Goal: Task Accomplishment & Management: Use online tool/utility

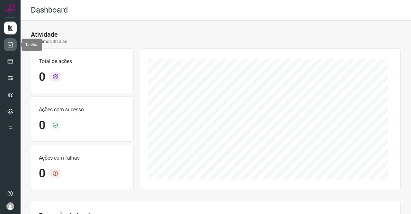
click at [15, 45] on link at bounding box center [10, 44] width 13 height 13
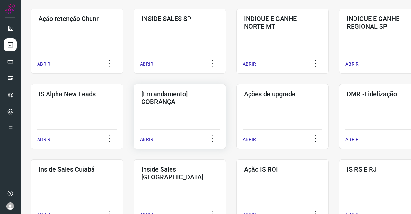
click at [237, 106] on div "[Em andamento] COBRANÇA ABRIR" at bounding box center [283, 116] width 93 height 65
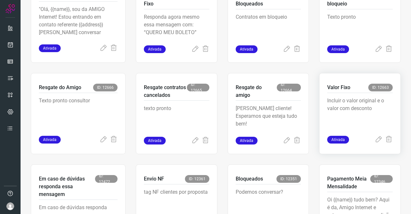
scroll to position [225, 0]
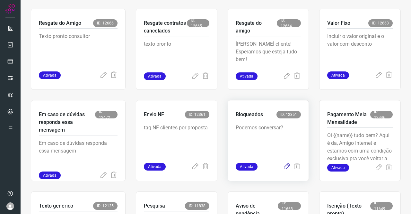
click at [283, 168] on icon at bounding box center [287, 167] width 8 height 8
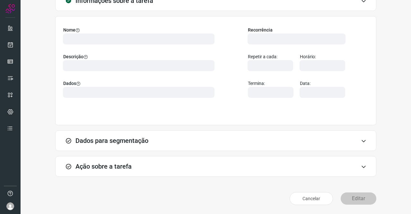
scroll to position [37, 0]
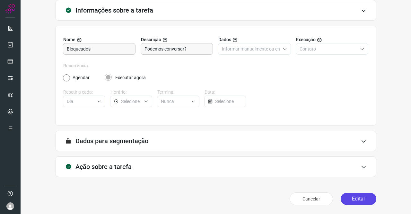
click at [345, 199] on button "Editar" at bounding box center [359, 199] width 36 height 12
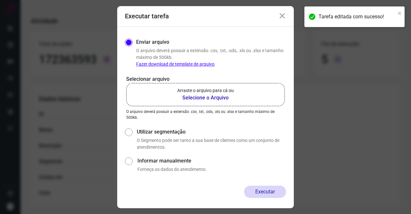
click at [224, 89] on p "Arraste o arquivo para cá ou" at bounding box center [205, 90] width 57 height 7
click at [0, 0] on input "Arraste o arquivo para cá ou Selecione o Arquivo" at bounding box center [0, 0] width 0 height 0
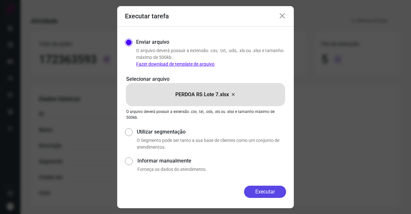
click at [281, 192] on button "Executar" at bounding box center [265, 191] width 42 height 12
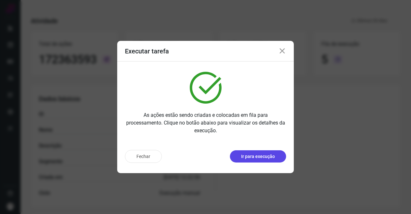
click at [263, 157] on p "Ir para execução" at bounding box center [258, 156] width 34 height 7
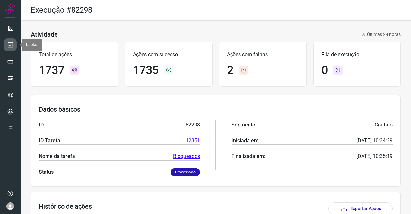
click at [7, 43] on link at bounding box center [10, 44] width 13 height 13
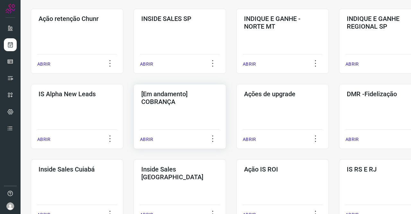
click at [237, 108] on div "[Em andamento] COBRANÇA ABRIR" at bounding box center [283, 116] width 93 height 65
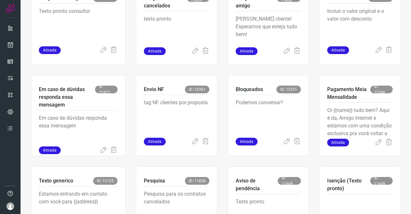
scroll to position [251, 0]
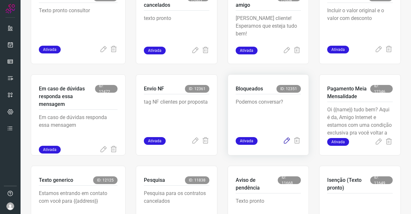
click at [283, 141] on icon at bounding box center [287, 141] width 8 height 8
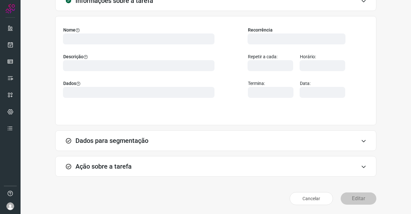
scroll to position [37, 0]
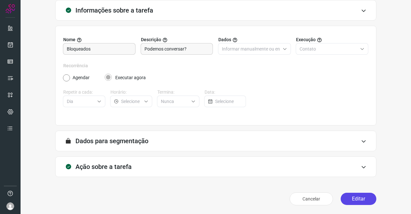
click at [356, 199] on button "Editar" at bounding box center [359, 199] width 36 height 12
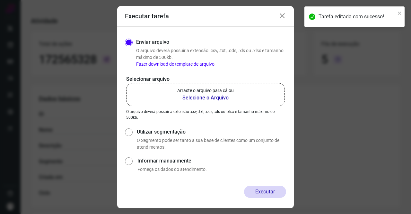
click at [210, 99] on b "Selecione o Arquivo" at bounding box center [205, 98] width 57 height 8
click at [0, 0] on input "Arraste o arquivo para cá ou Selecione o Arquivo" at bounding box center [0, 0] width 0 height 0
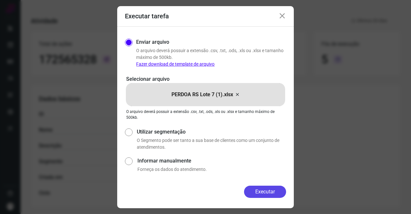
click at [266, 191] on button "Executar" at bounding box center [265, 191] width 42 height 12
